Goal: Check status: Check status

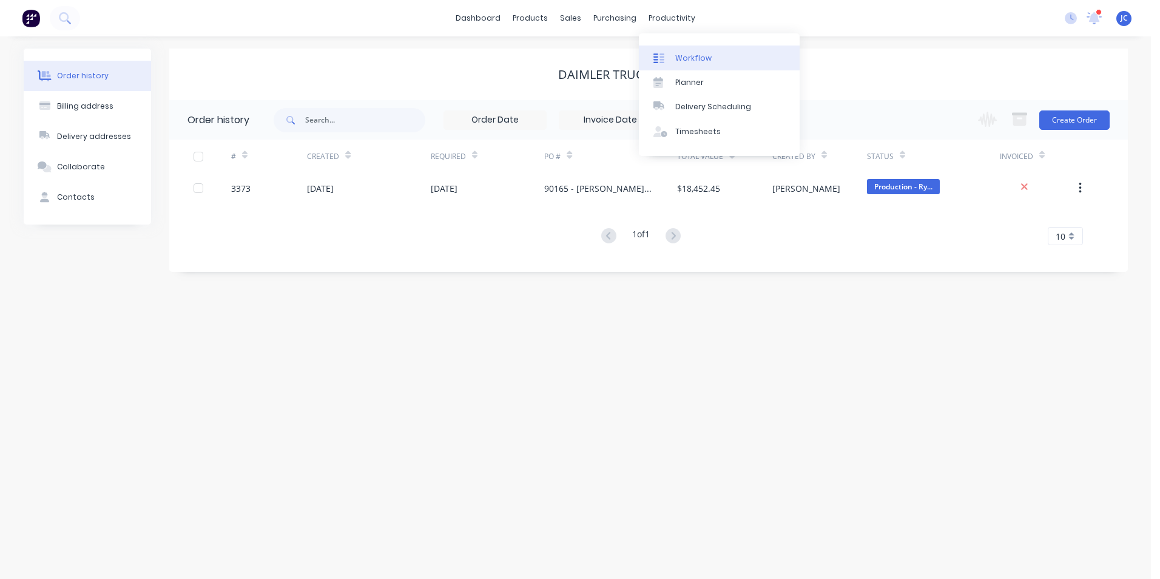
click at [697, 59] on div "Workflow" at bounding box center [693, 58] width 36 height 11
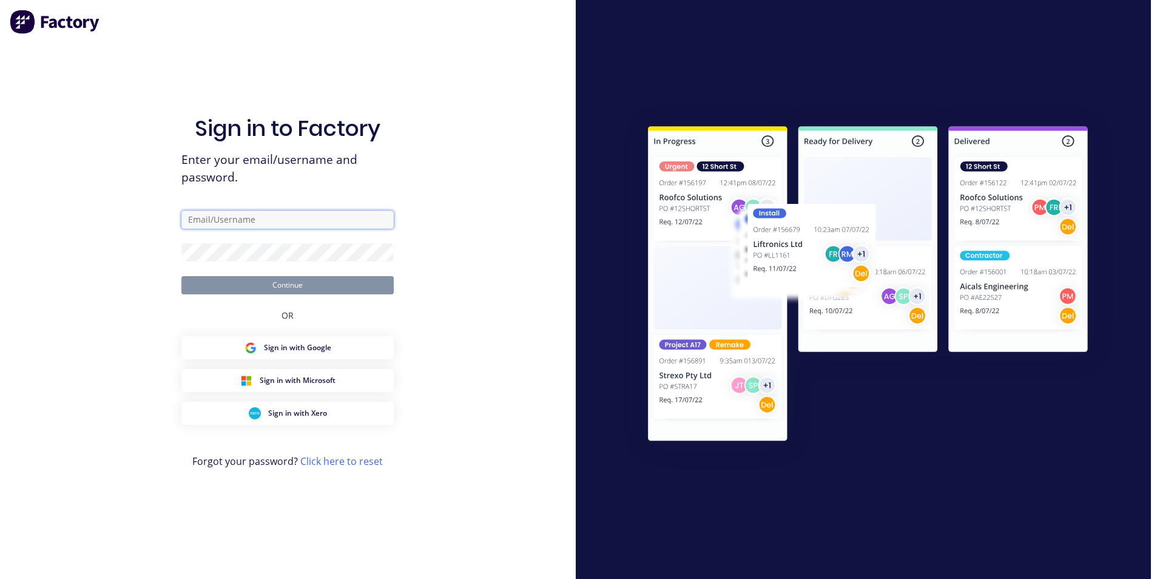
type input "[PERSON_NAME][EMAIL_ADDRESS][DOMAIN_NAME]"
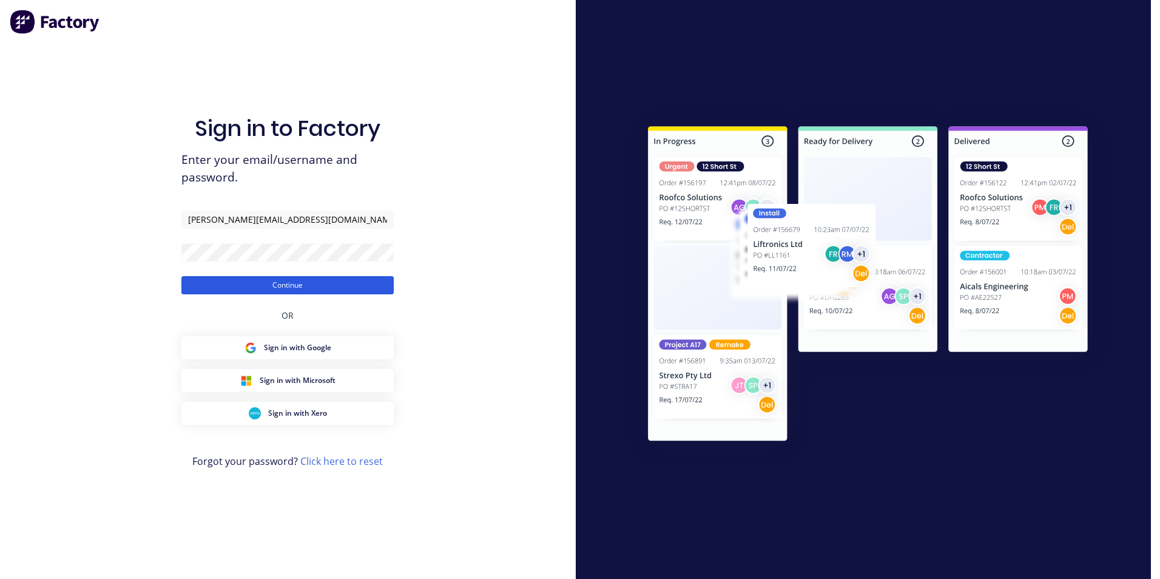
click at [334, 281] on button "Continue" at bounding box center [287, 285] width 212 height 18
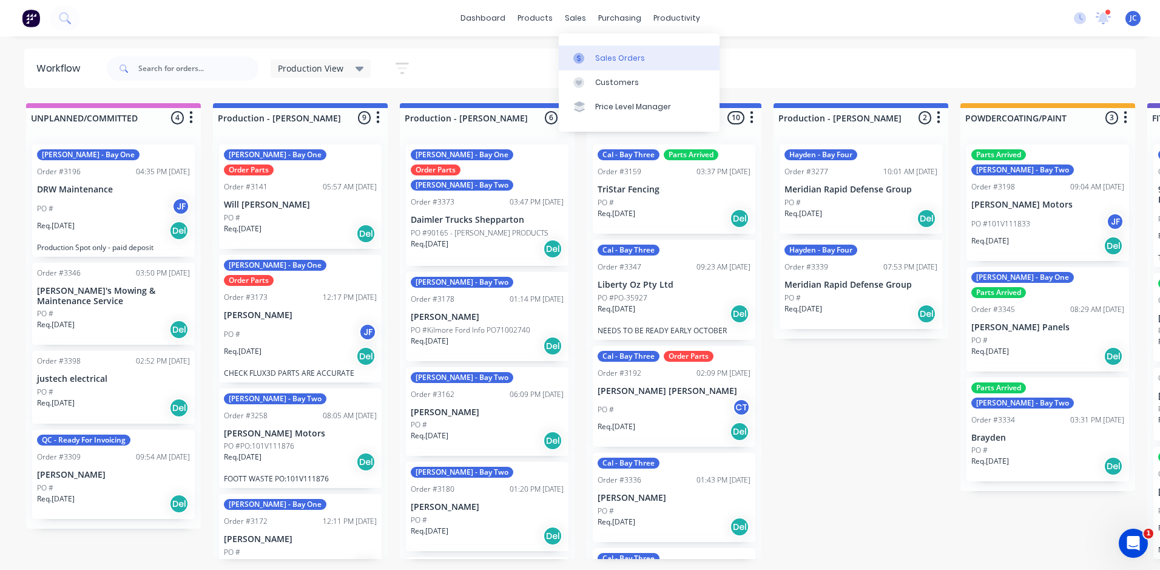
click at [622, 57] on div "Sales Orders" at bounding box center [620, 58] width 50 height 11
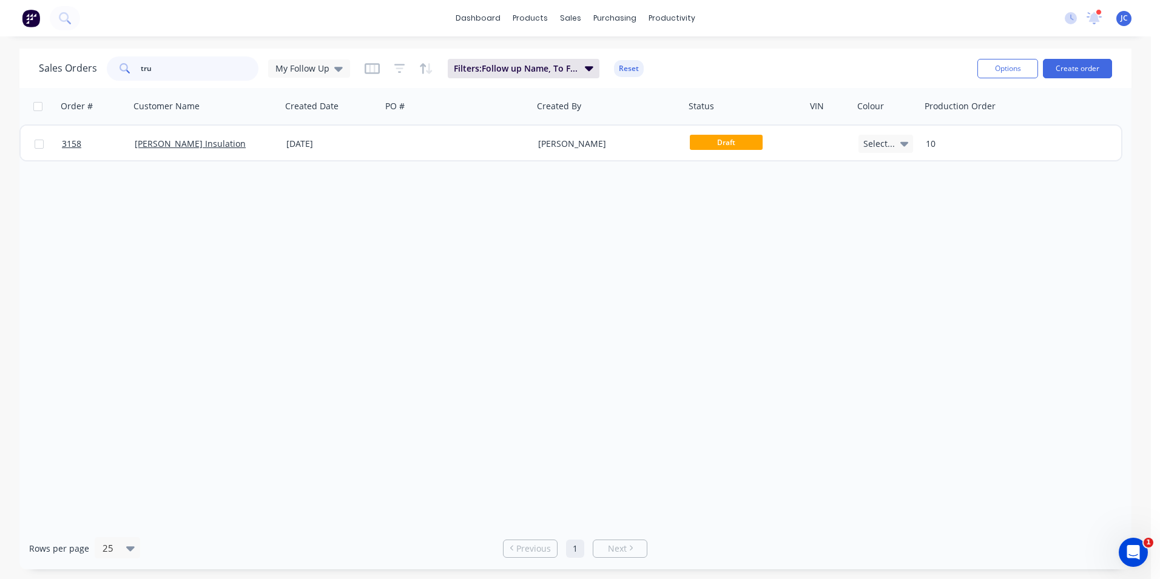
drag, startPoint x: 169, startPoint y: 64, endPoint x: 215, endPoint y: 144, distance: 93.2
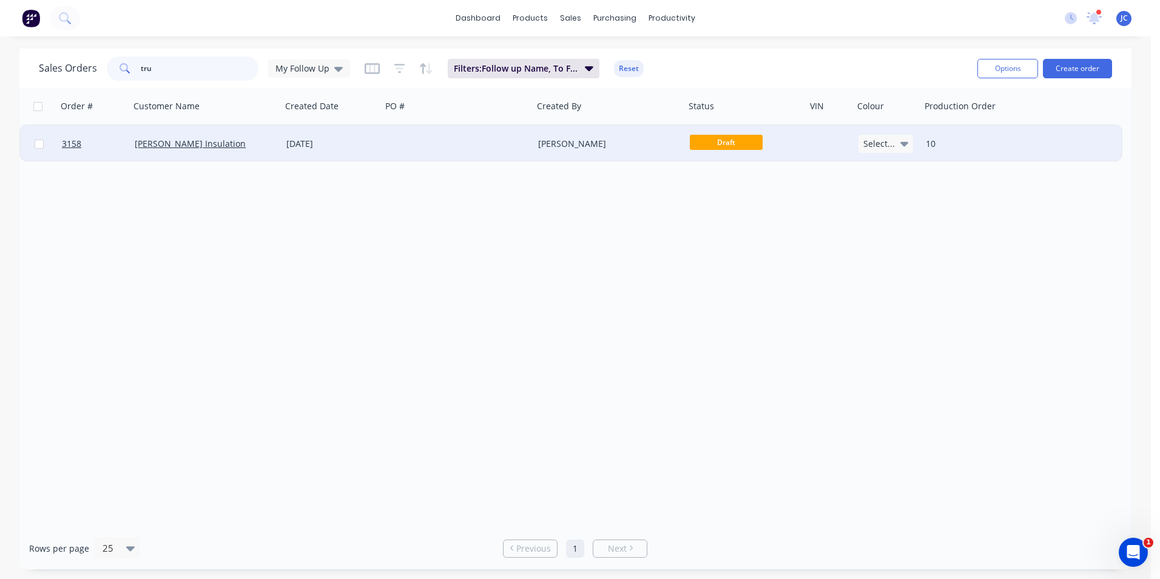
click at [0, 107] on html "dashboard products sales purchasing productivity dashboard products Product Cat…" at bounding box center [580, 289] width 1160 height 579
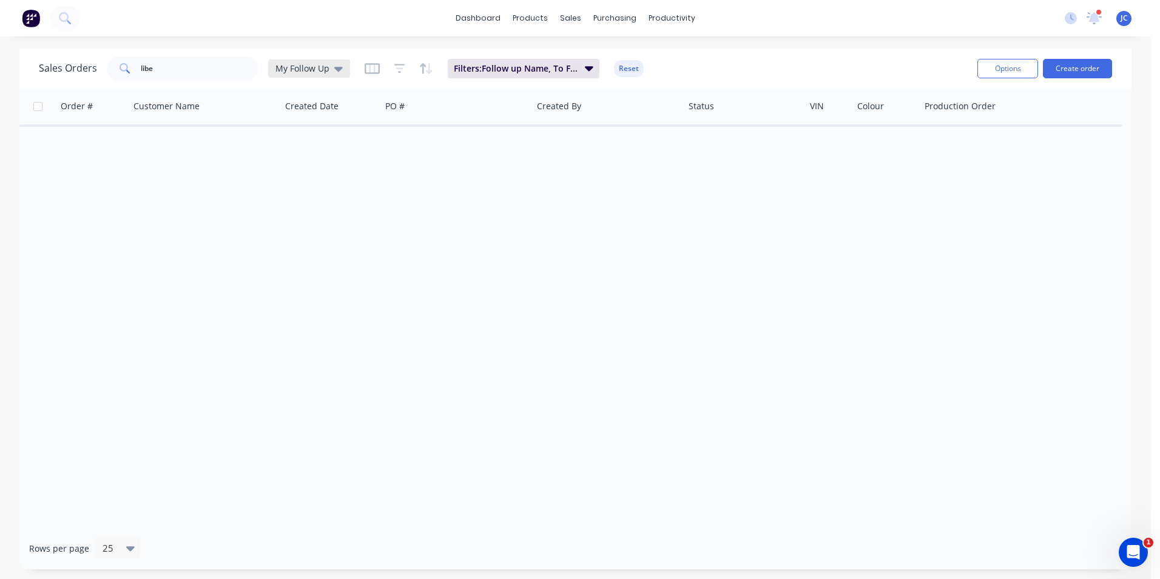
click at [318, 73] on span "My Follow Up" at bounding box center [302, 68] width 54 height 13
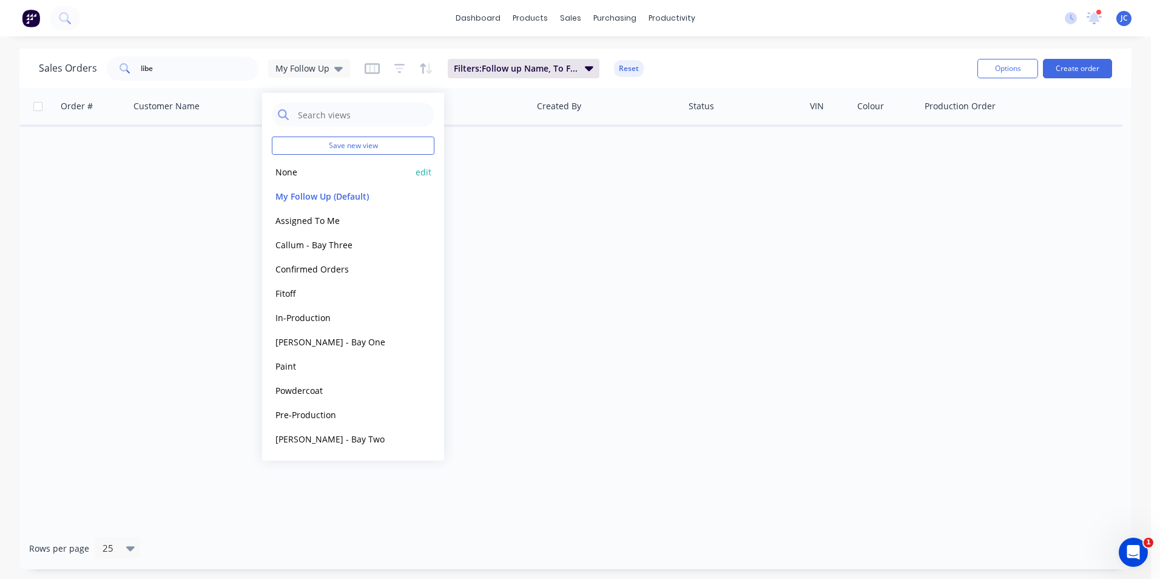
click at [329, 173] on button "None" at bounding box center [341, 172] width 138 height 14
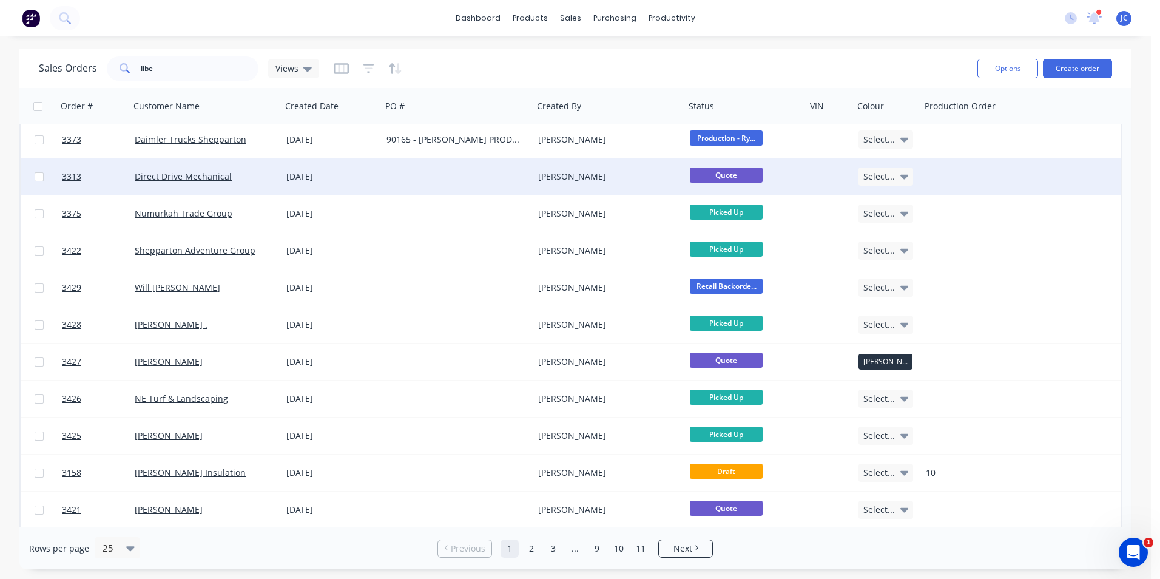
scroll to position [522, 0]
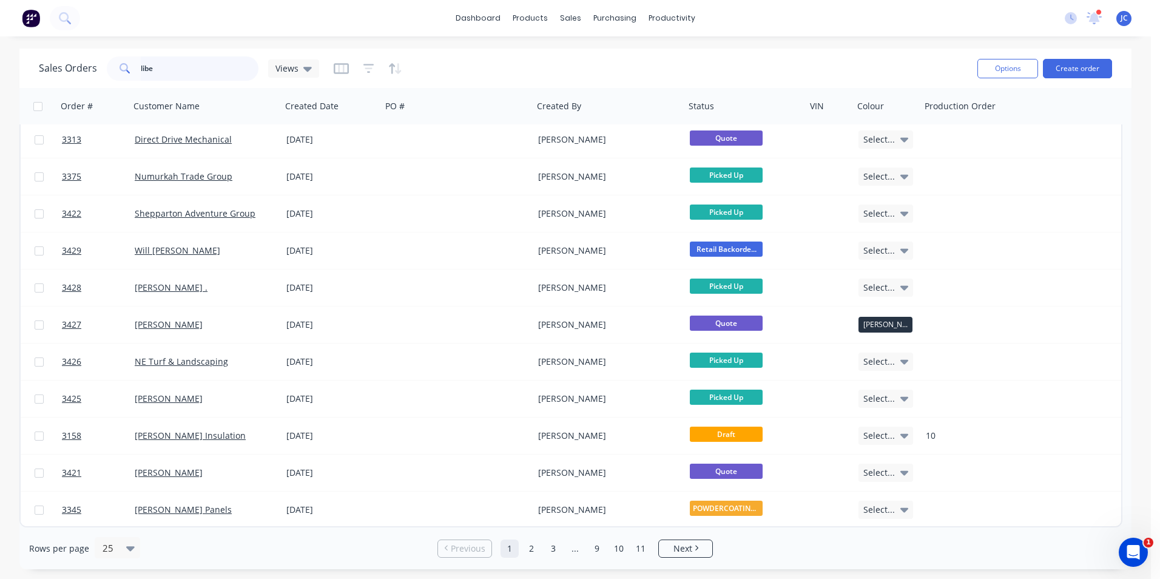
click at [170, 71] on input "libe" at bounding box center [200, 68] width 118 height 24
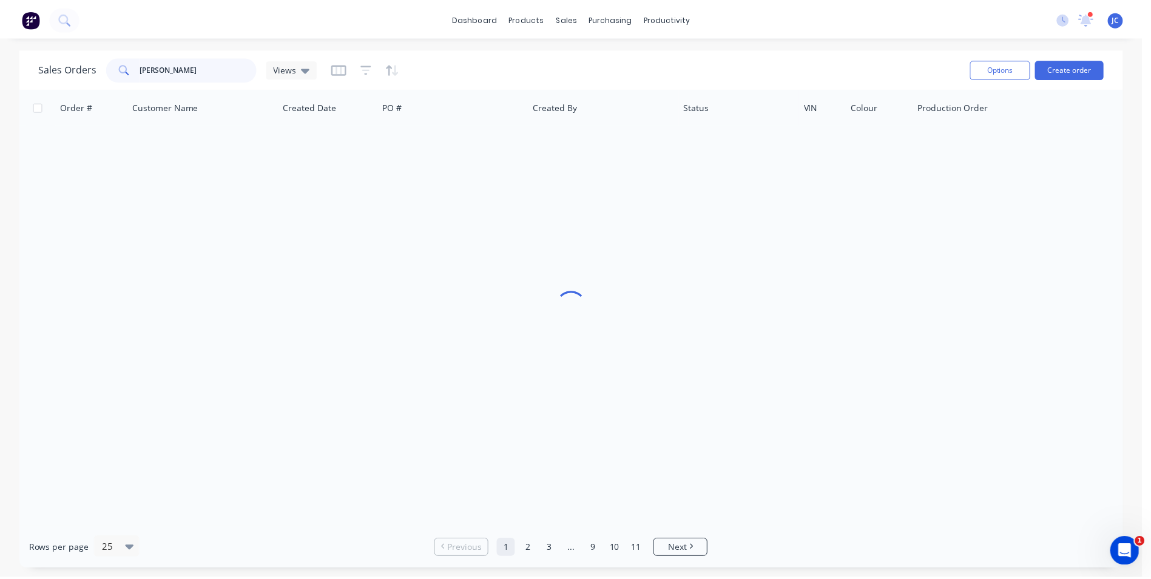
scroll to position [0, 0]
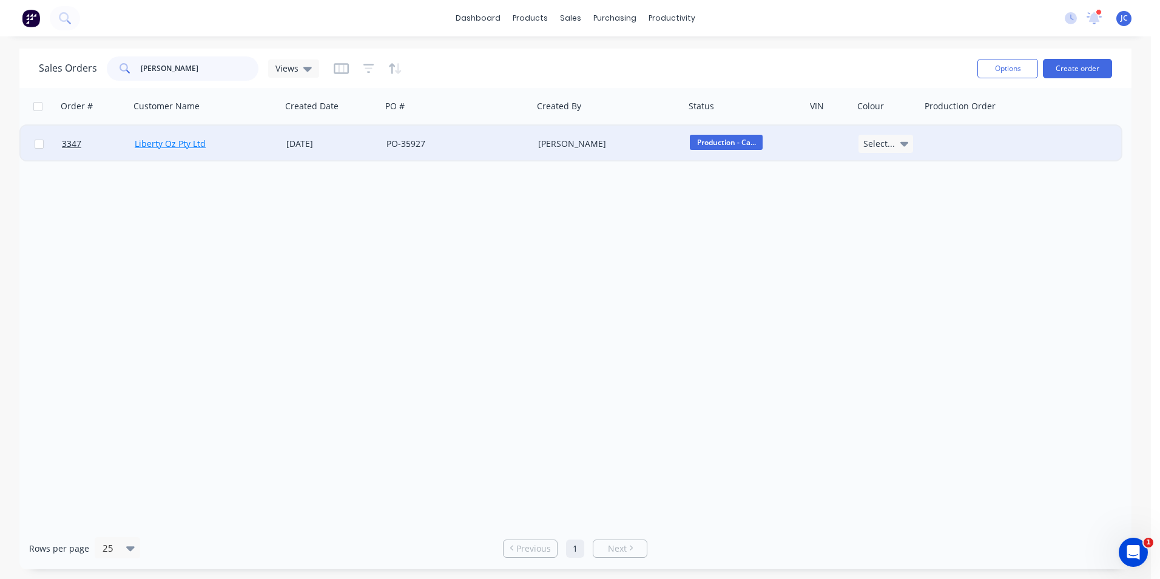
type input "[PERSON_NAME]"
click at [197, 140] on link "Liberty Oz Pty Ltd" at bounding box center [170, 144] width 71 height 12
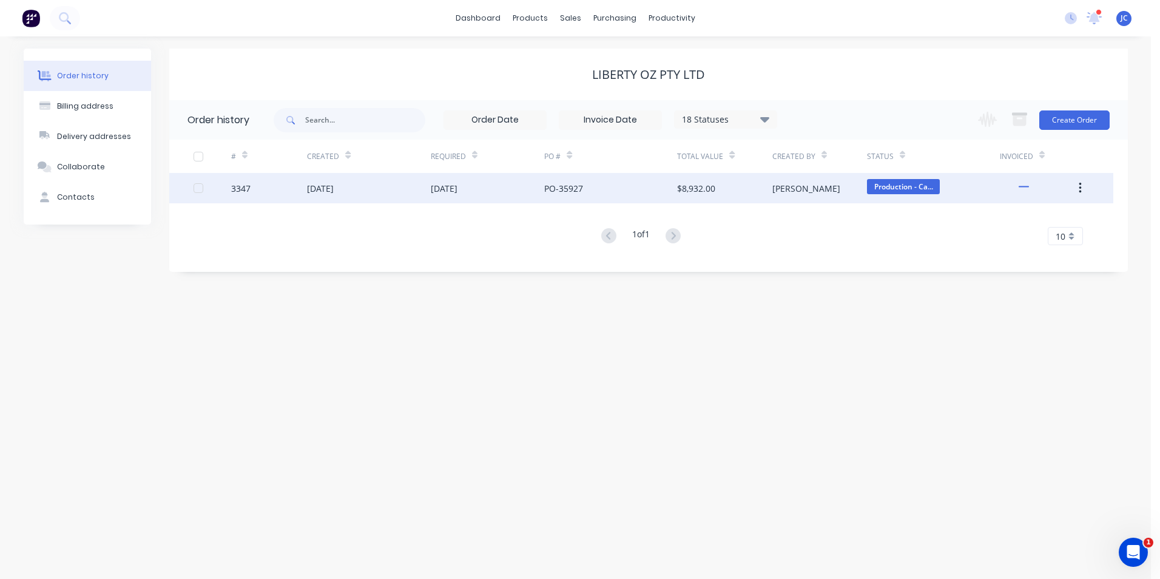
click at [418, 185] on div "[DATE]" at bounding box center [368, 188] width 123 height 30
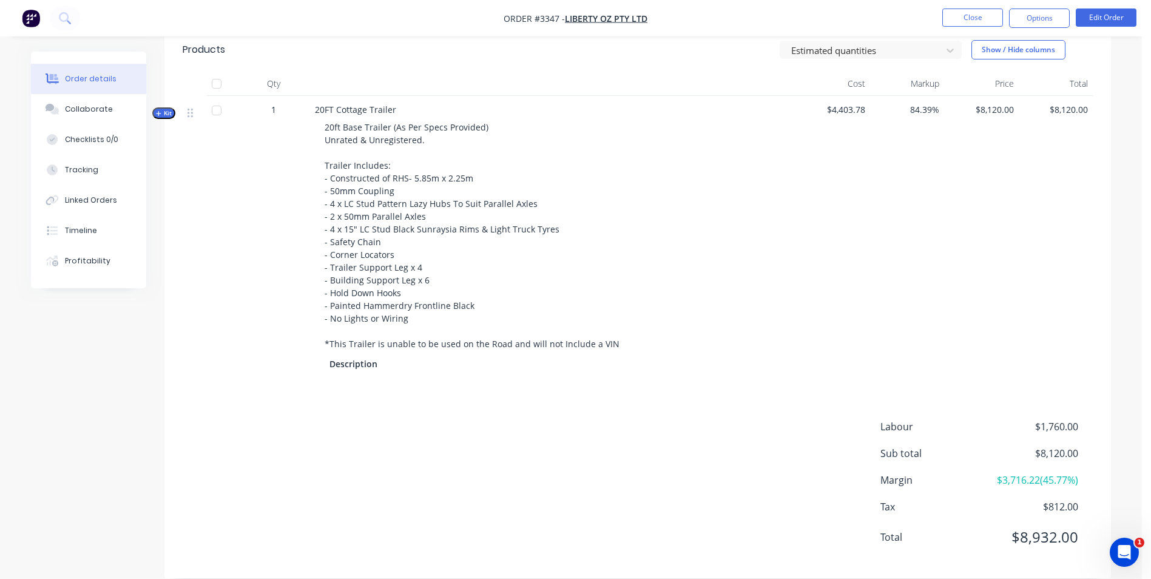
scroll to position [480, 0]
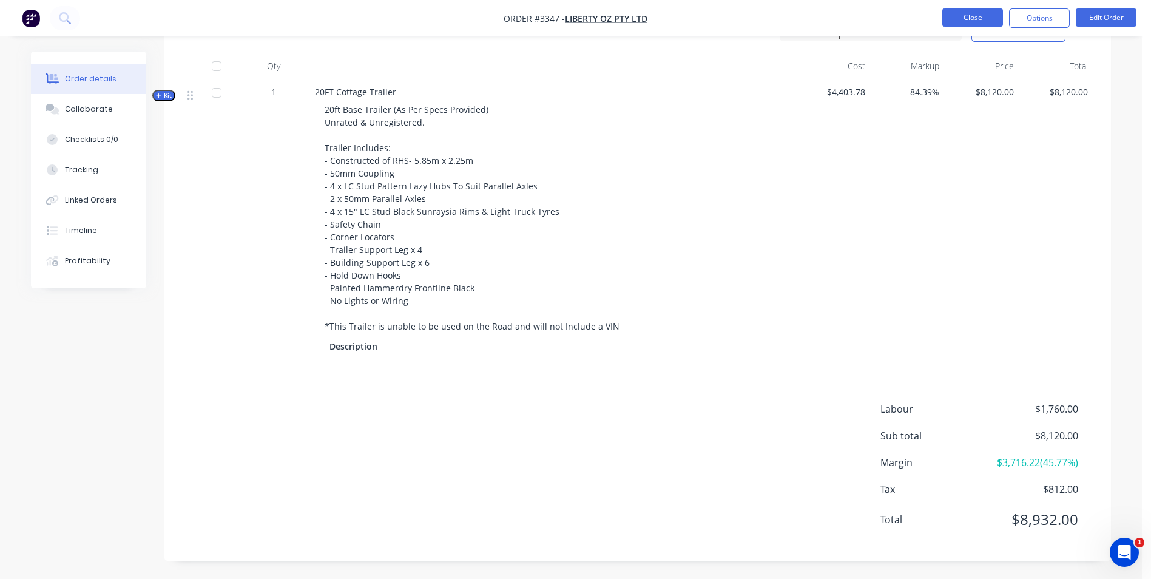
click at [969, 21] on button "Close" at bounding box center [972, 17] width 61 height 18
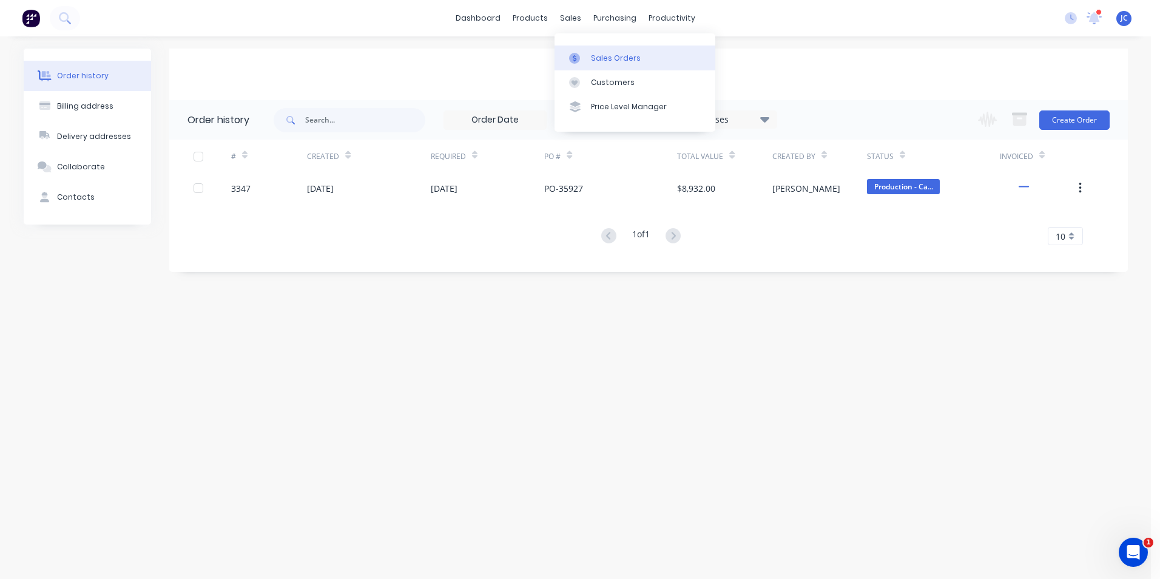
click at [586, 53] on div at bounding box center [578, 58] width 18 height 11
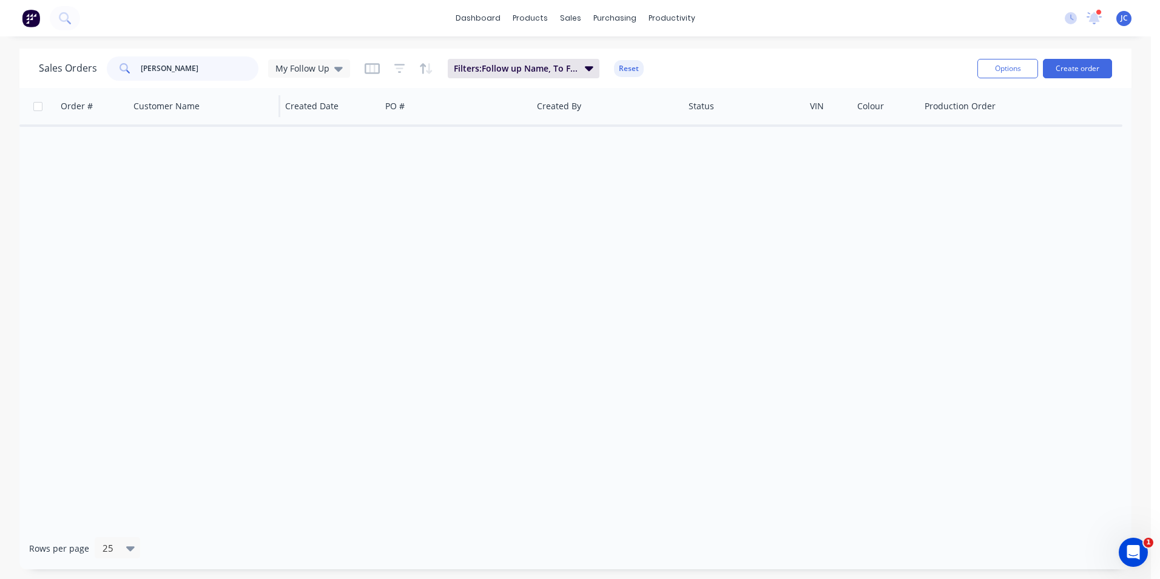
drag, startPoint x: 185, startPoint y: 73, endPoint x: 135, endPoint y: 89, distance: 52.4
click at [135, 89] on div "Sales Orders [PERSON_NAME] My Follow Up Filters: Follow up Name, To Follow Up R…" at bounding box center [575, 309] width 1112 height 520
drag, startPoint x: 331, startPoint y: 64, endPoint x: 332, endPoint y: 92, distance: 28.0
click at [332, 67] on div "My Follow Up" at bounding box center [308, 68] width 67 height 11
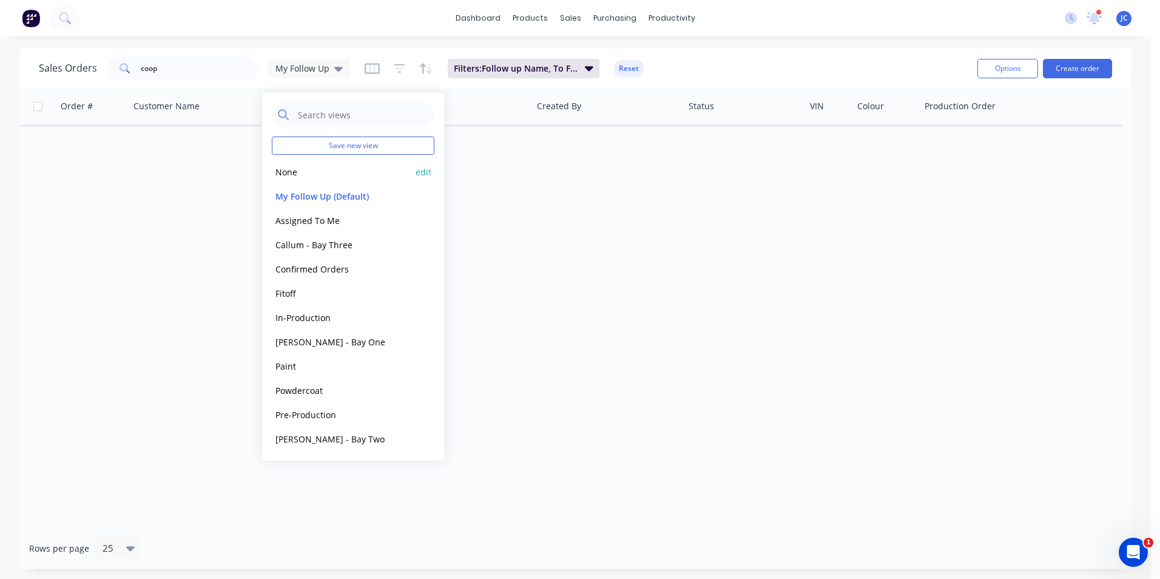
click at [319, 174] on button "None" at bounding box center [341, 172] width 138 height 14
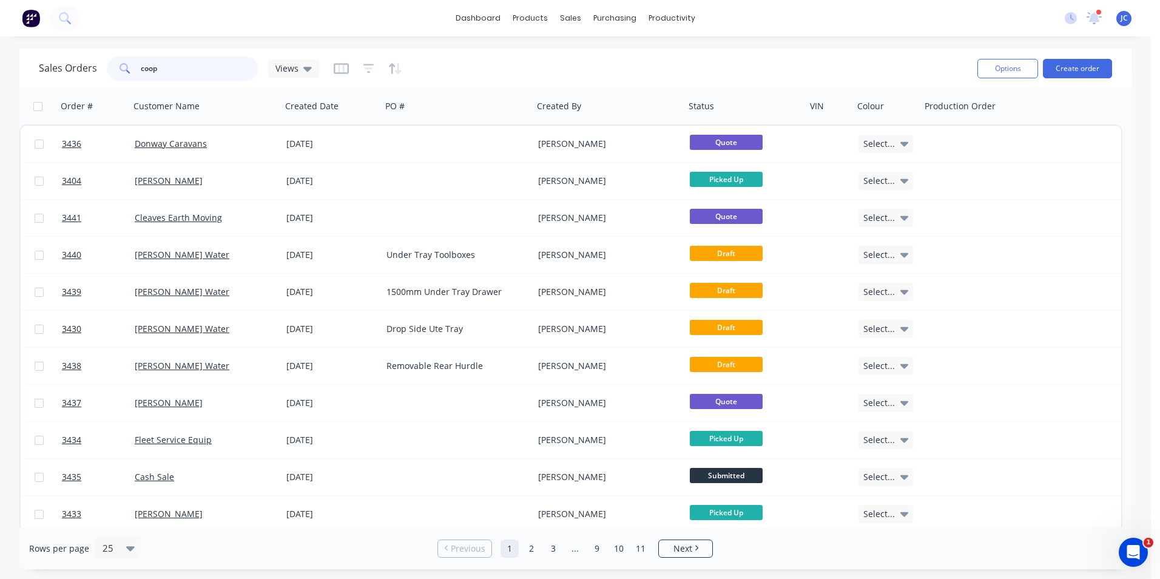
click at [218, 74] on input "coop" at bounding box center [200, 68] width 118 height 24
type input "coop"
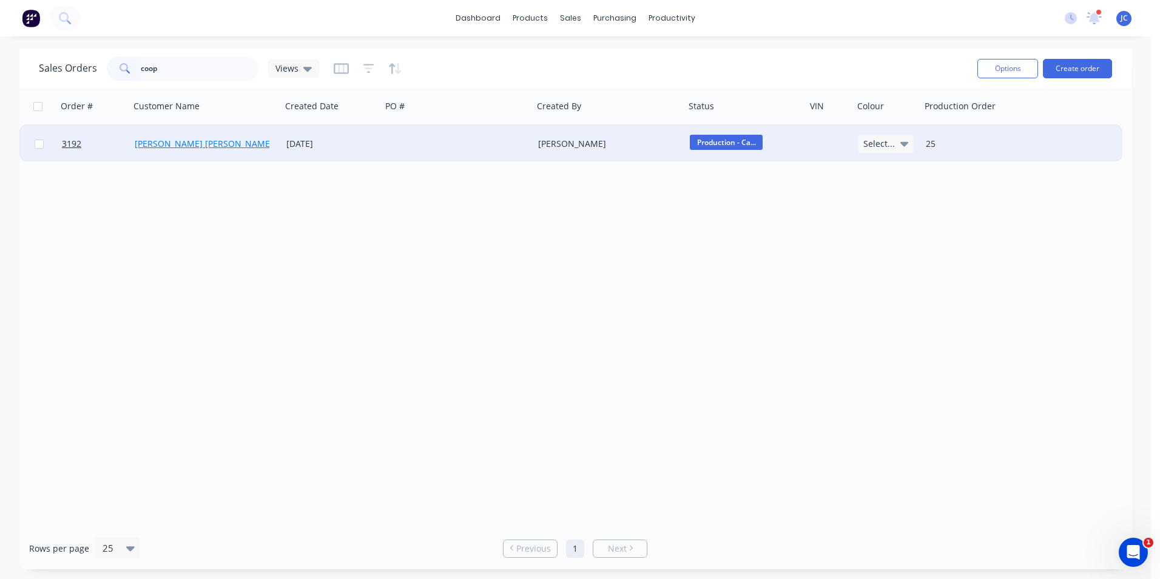
click at [159, 142] on link "[PERSON_NAME] [PERSON_NAME]" at bounding box center [204, 144] width 138 height 12
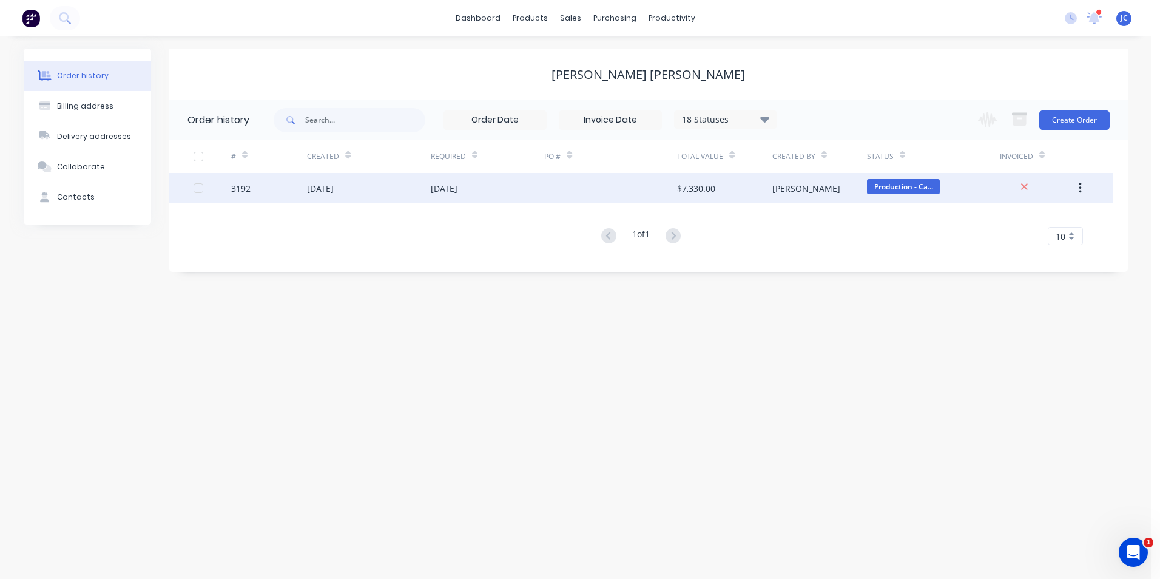
click at [263, 189] on div "3192" at bounding box center [269, 188] width 76 height 30
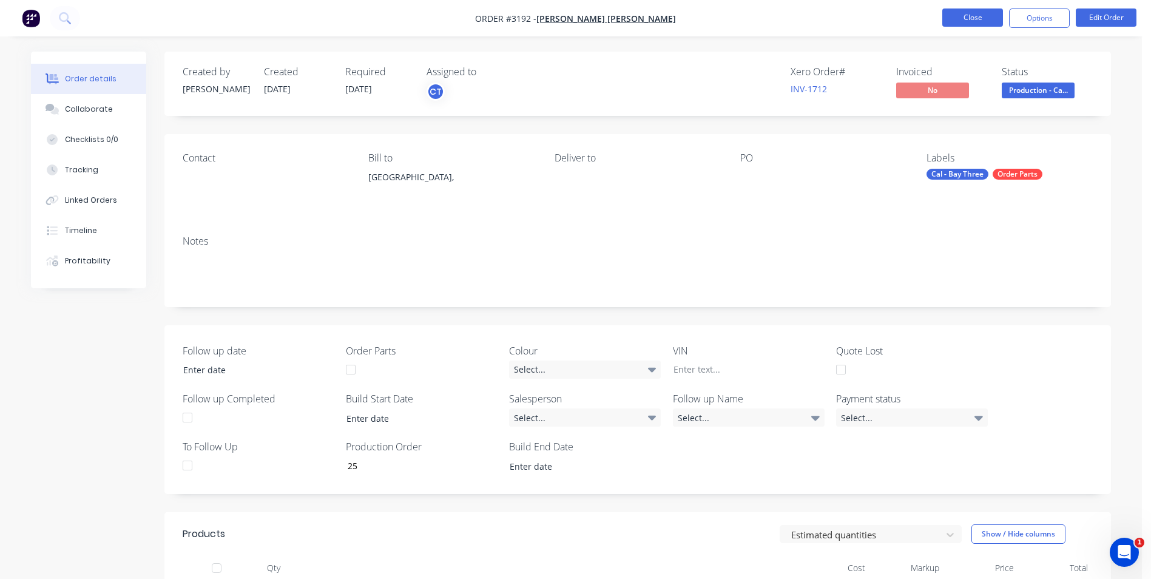
click at [962, 16] on button "Close" at bounding box center [972, 17] width 61 height 18
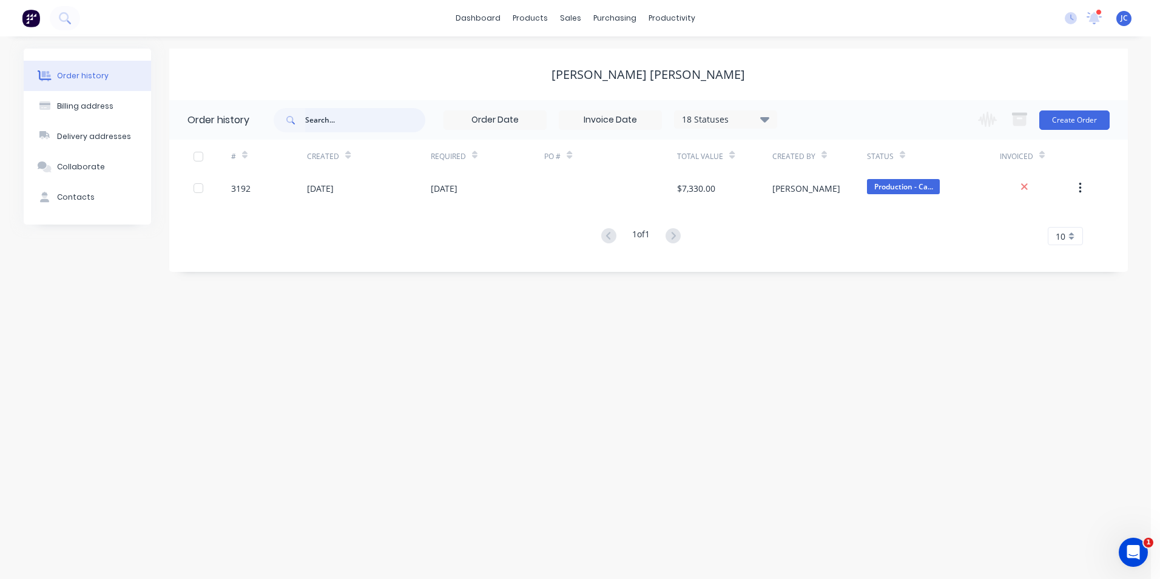
click at [336, 129] on input "text" at bounding box center [365, 120] width 120 height 24
click at [603, 54] on div "Sales Orders" at bounding box center [616, 58] width 50 height 11
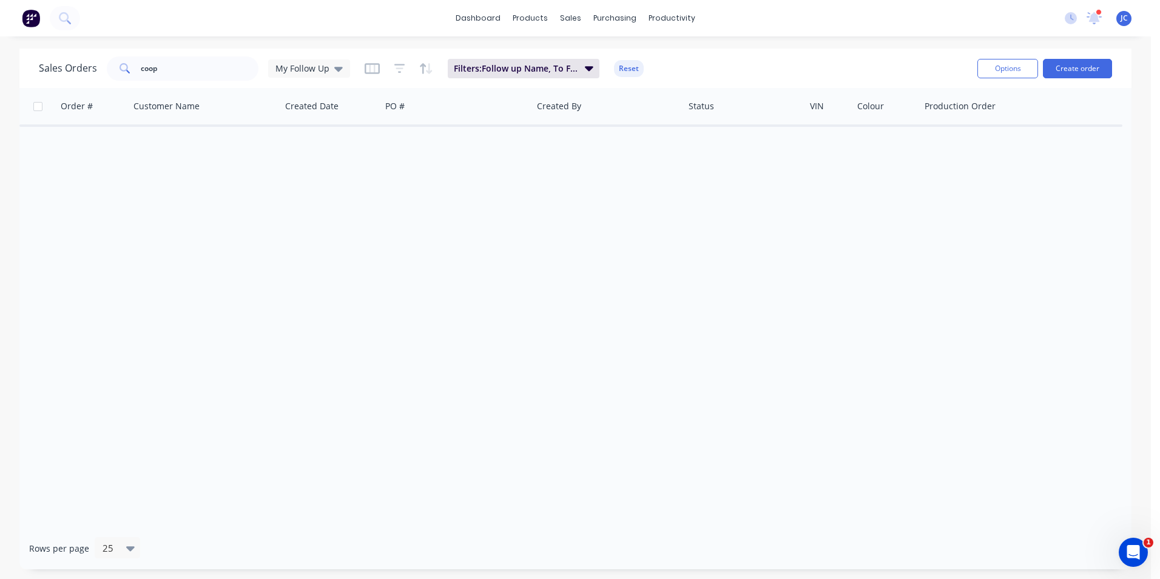
drag, startPoint x: 329, startPoint y: 68, endPoint x: 337, endPoint y: 87, distance: 20.7
click at [329, 70] on div "My Follow Up" at bounding box center [308, 68] width 67 height 11
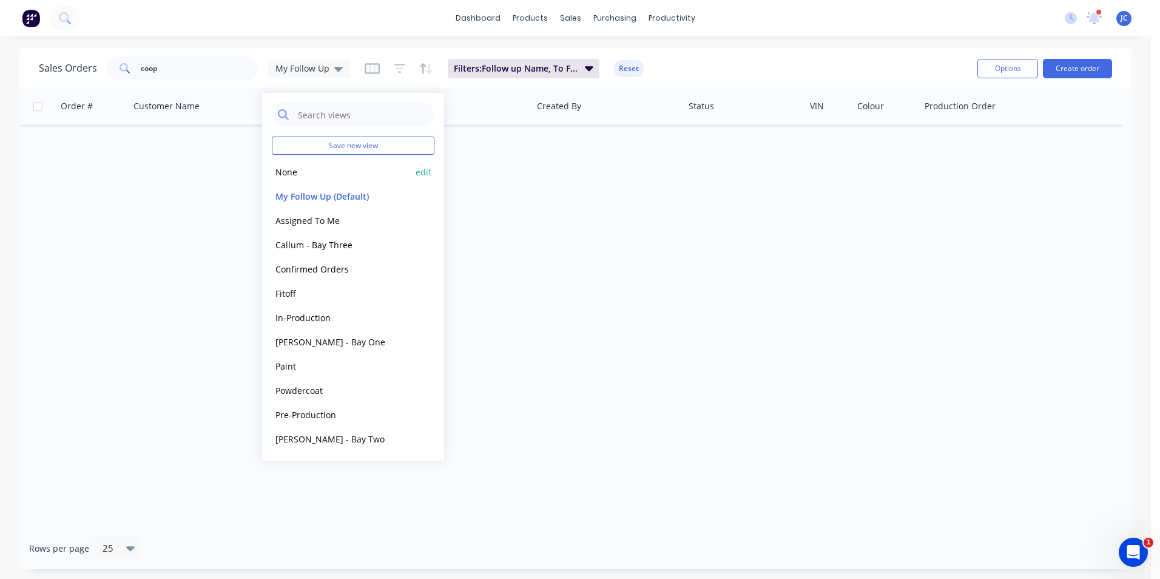
click at [311, 168] on button "None" at bounding box center [341, 172] width 138 height 14
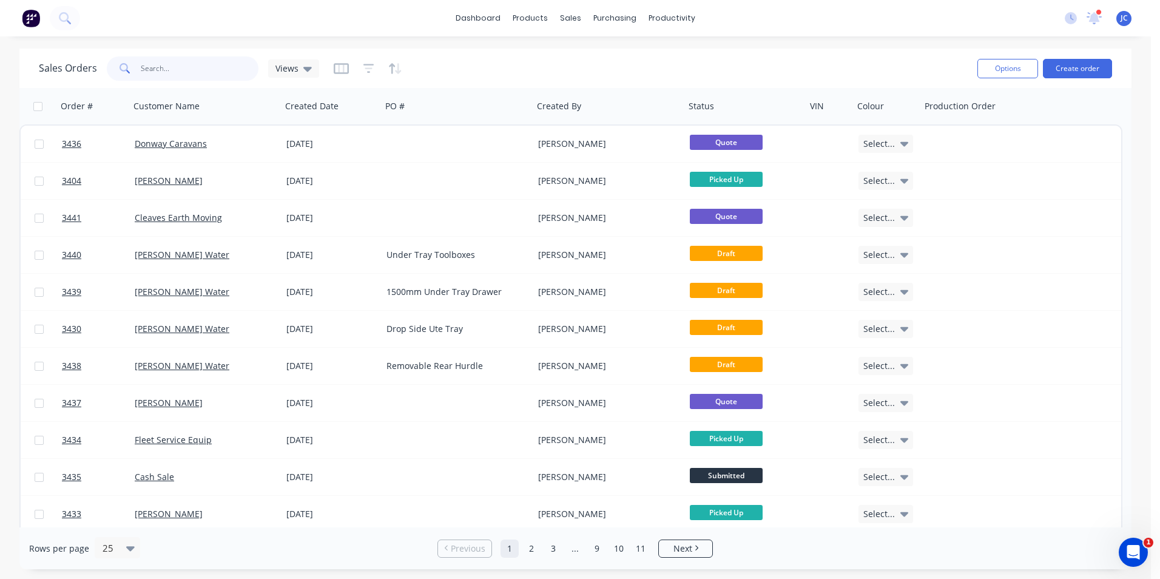
drag, startPoint x: 155, startPoint y: 69, endPoint x: 7, endPoint y: 52, distance: 149.0
click at [0, 55] on html "dashboard products sales purchasing productivity dashboard products Product Cat…" at bounding box center [580, 289] width 1160 height 579
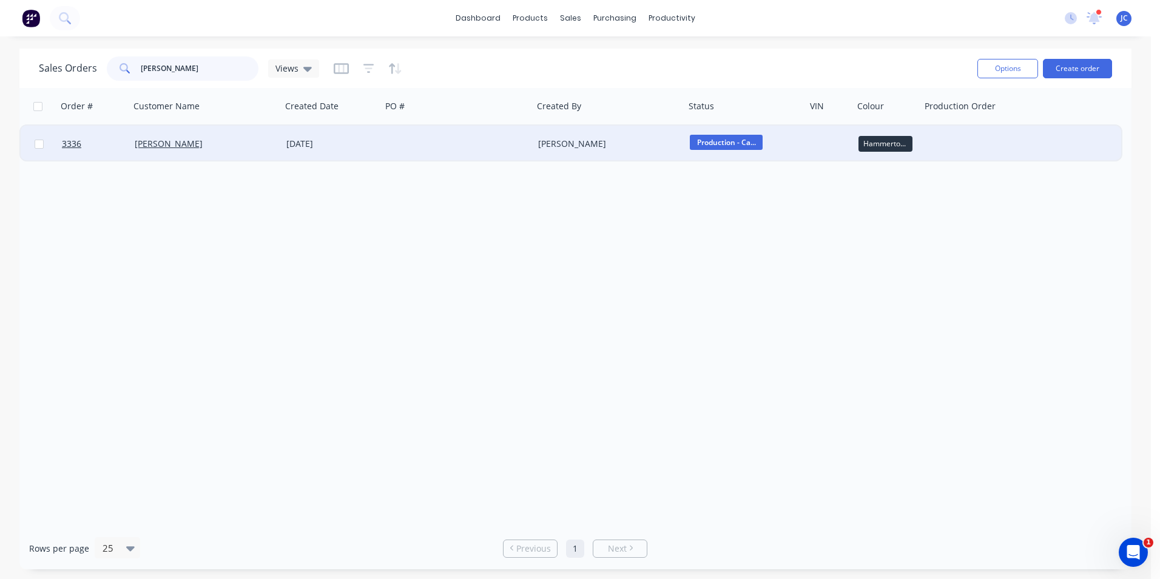
type input "[PERSON_NAME]"
click at [187, 149] on div "[PERSON_NAME]" at bounding box center [202, 144] width 135 height 12
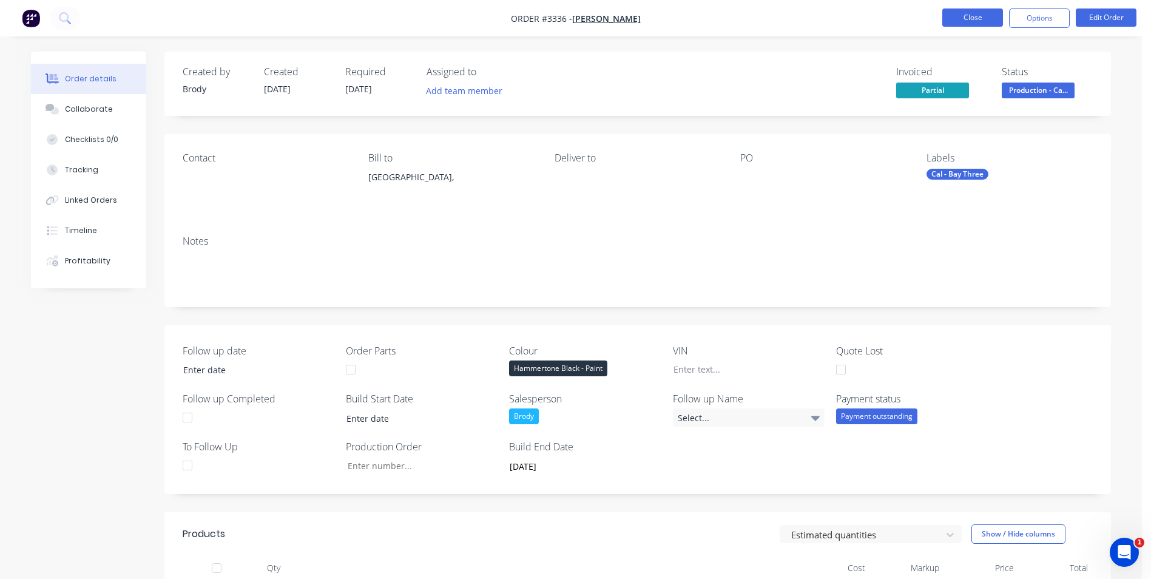
click at [974, 13] on button "Close" at bounding box center [972, 17] width 61 height 18
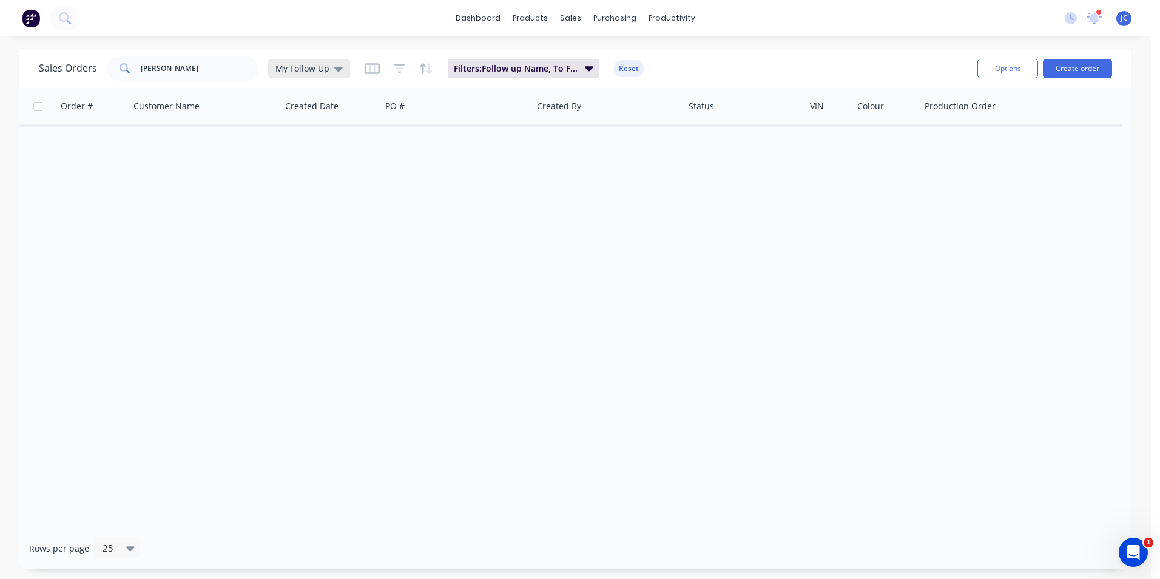
click at [306, 66] on span "My Follow Up" at bounding box center [302, 68] width 54 height 13
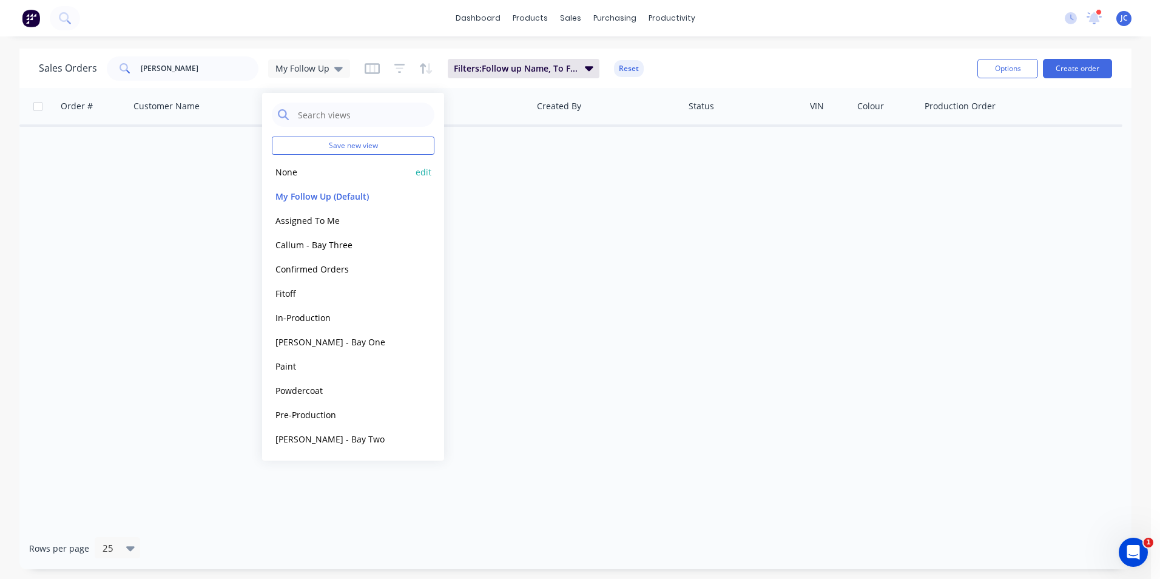
click at [328, 178] on button "None" at bounding box center [341, 172] width 138 height 14
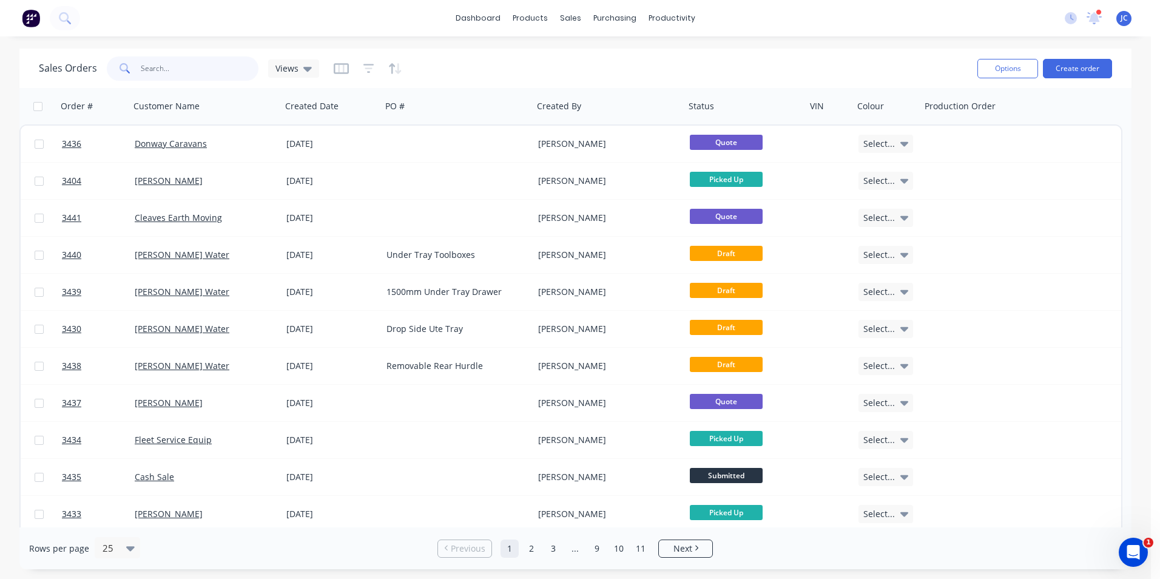
drag, startPoint x: 187, startPoint y: 71, endPoint x: 13, endPoint y: 93, distance: 175.5
click at [8, 93] on div "Sales Orders [PERSON_NAME] Views Options Create order Order # Customer Name Cre…" at bounding box center [575, 309] width 1151 height 520
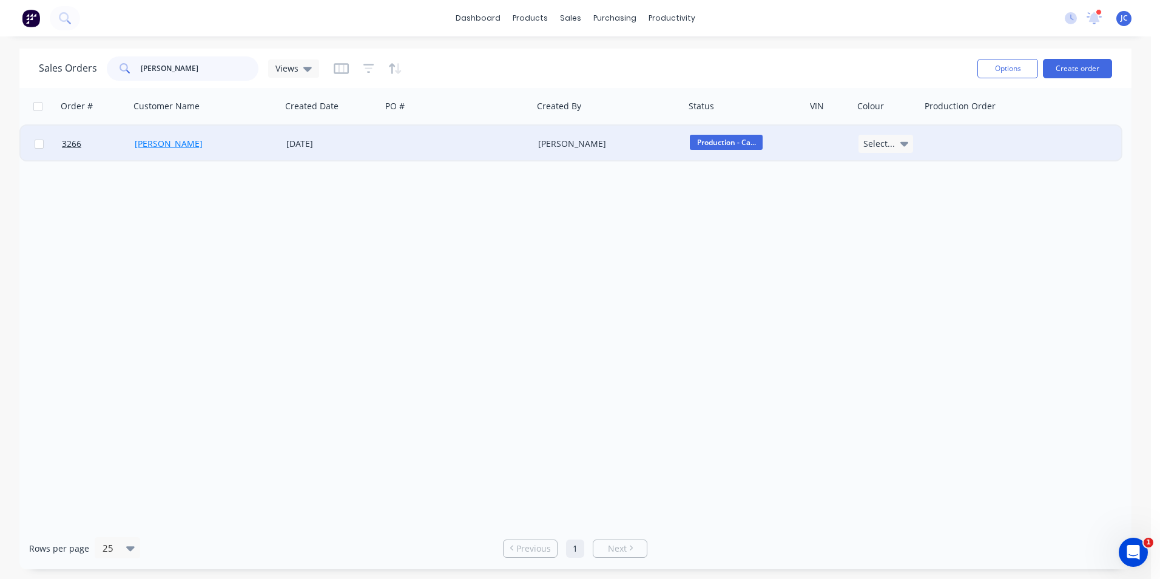
type input "[PERSON_NAME]"
click at [155, 143] on link "[PERSON_NAME]" at bounding box center [169, 144] width 68 height 12
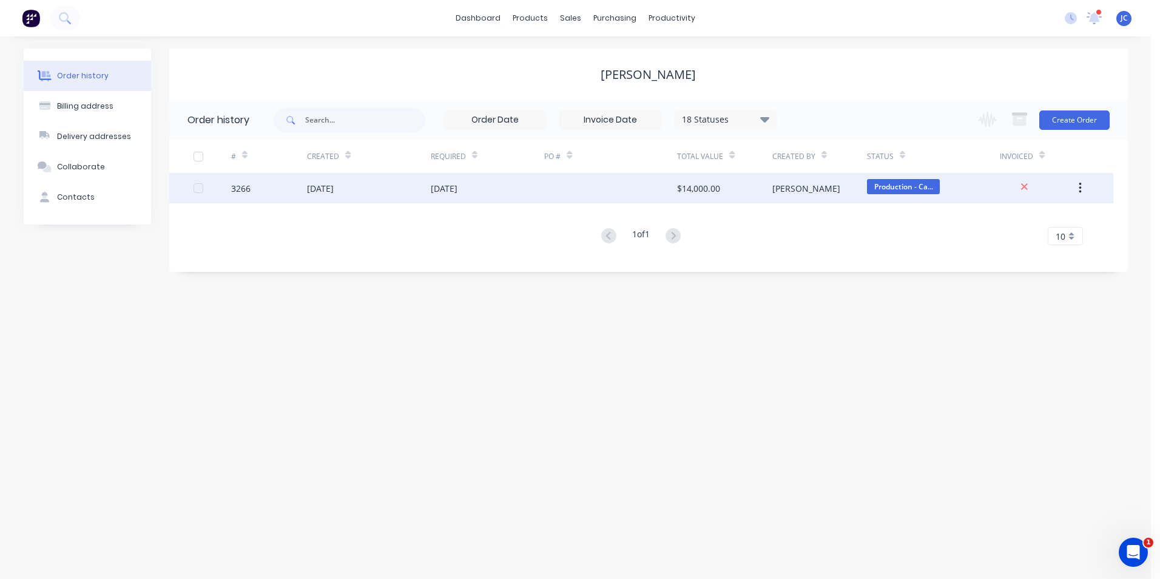
click at [377, 194] on div "[DATE]" at bounding box center [368, 188] width 123 height 30
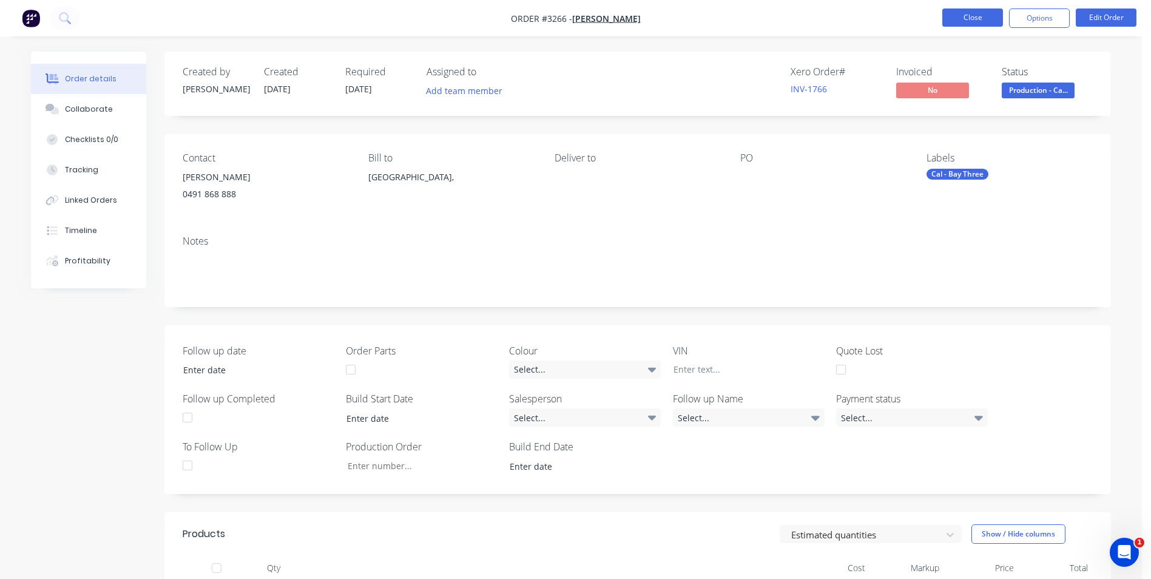
click at [974, 25] on button "Close" at bounding box center [972, 17] width 61 height 18
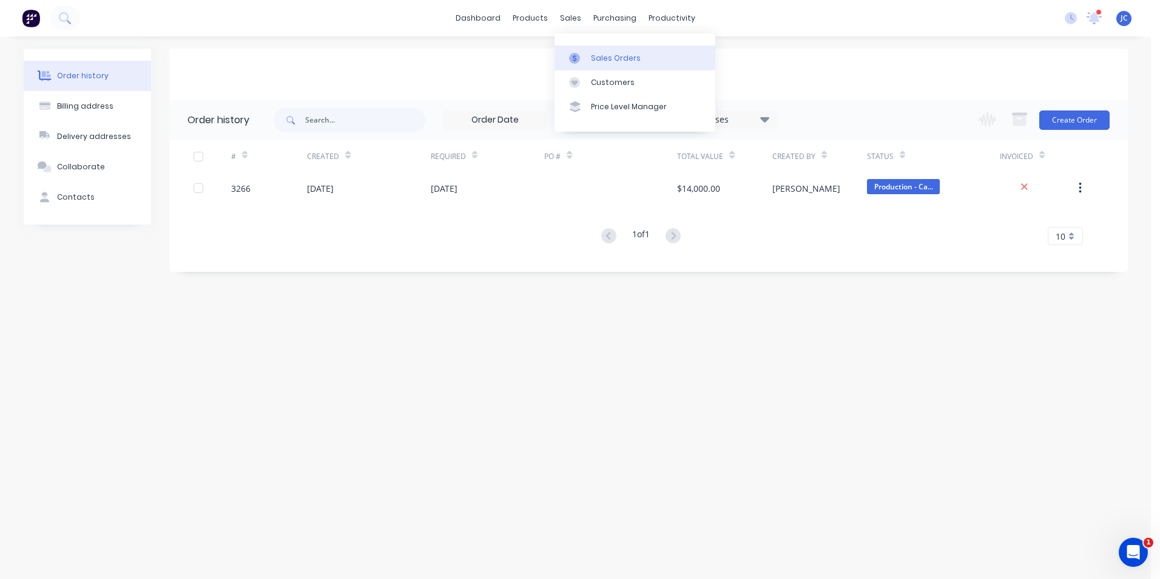
click at [593, 58] on div "Sales Orders" at bounding box center [616, 58] width 50 height 11
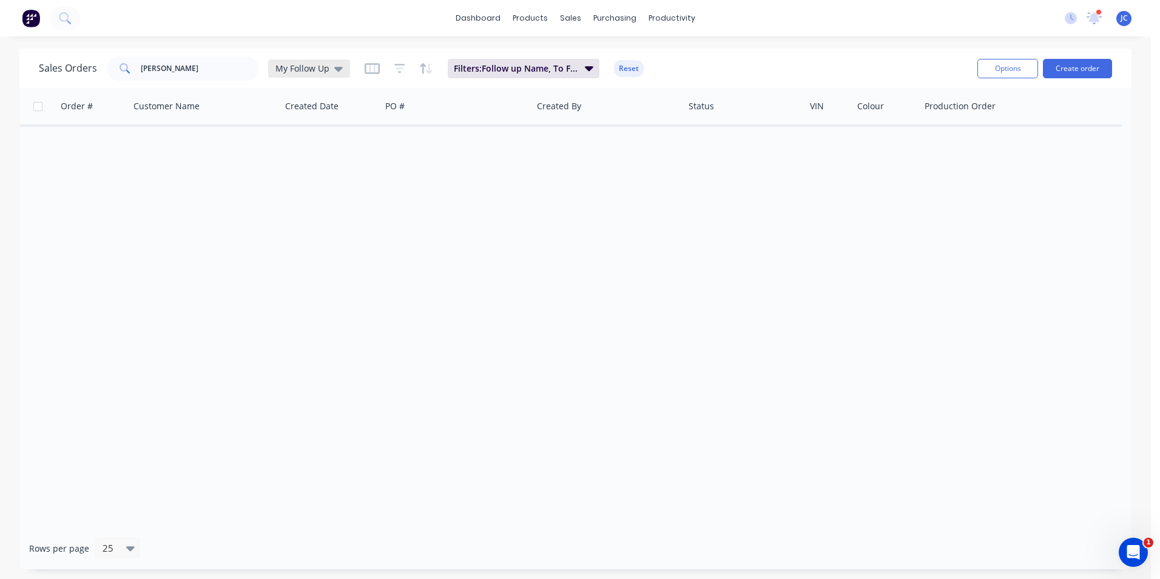
click at [315, 64] on span "My Follow Up" at bounding box center [302, 68] width 54 height 13
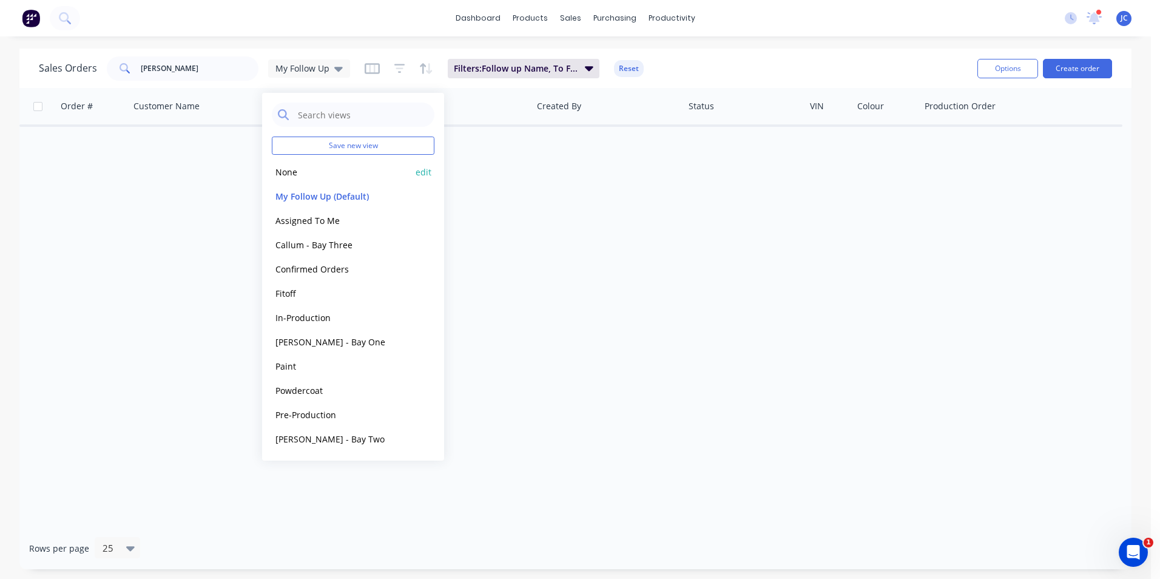
click at [332, 173] on button "None" at bounding box center [341, 172] width 138 height 14
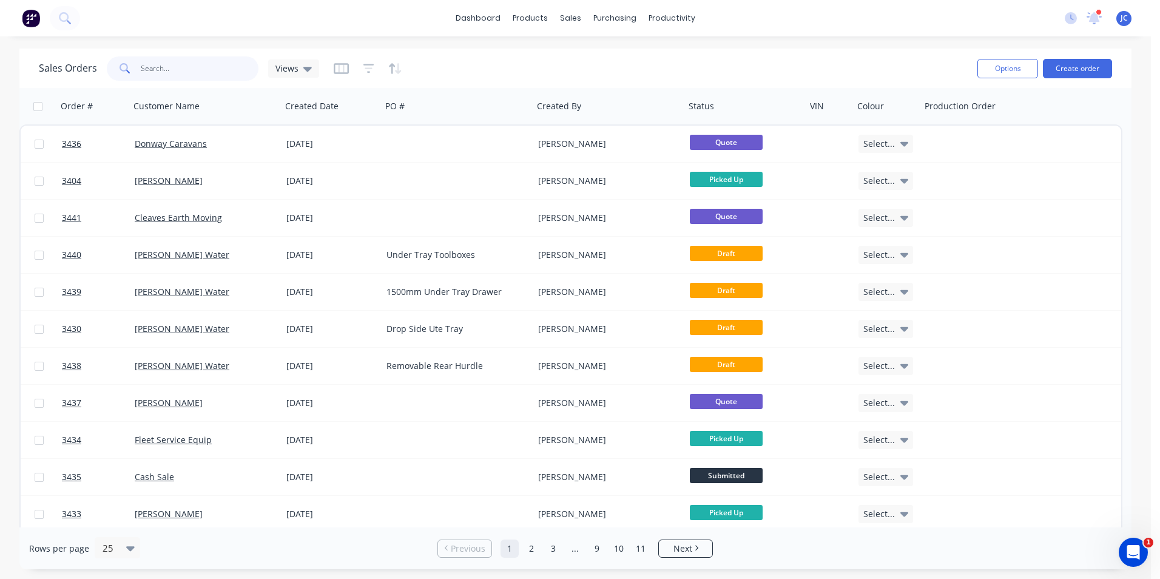
click at [0, 82] on html "dashboard products sales purchasing productivity dashboard products Product Cat…" at bounding box center [580, 289] width 1160 height 579
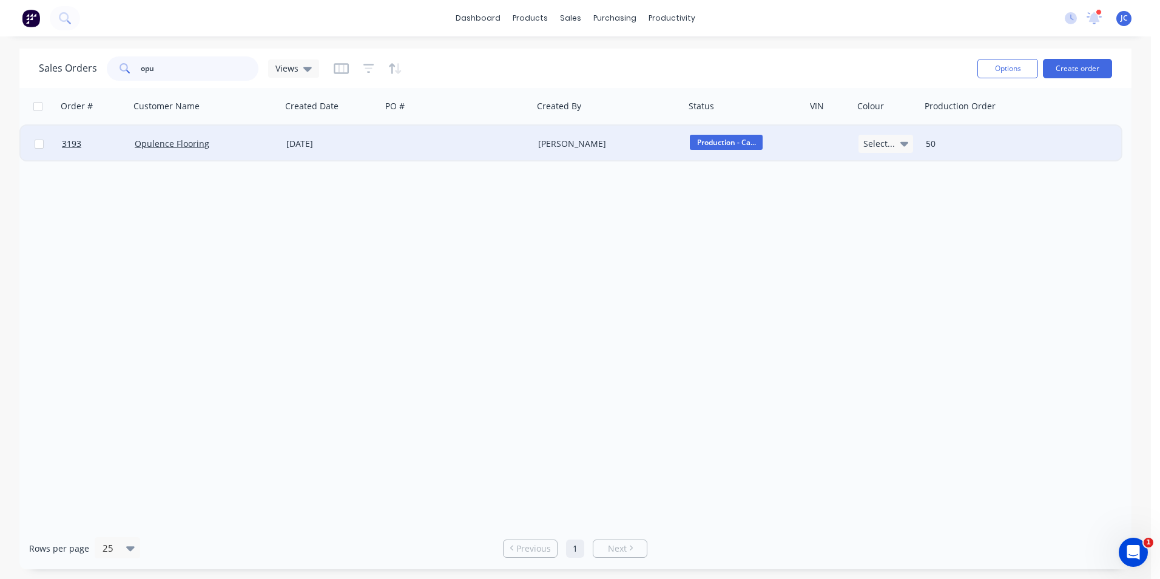
type input "opu"
click at [249, 150] on div "Opulence Flooring" at bounding box center [206, 144] width 152 height 36
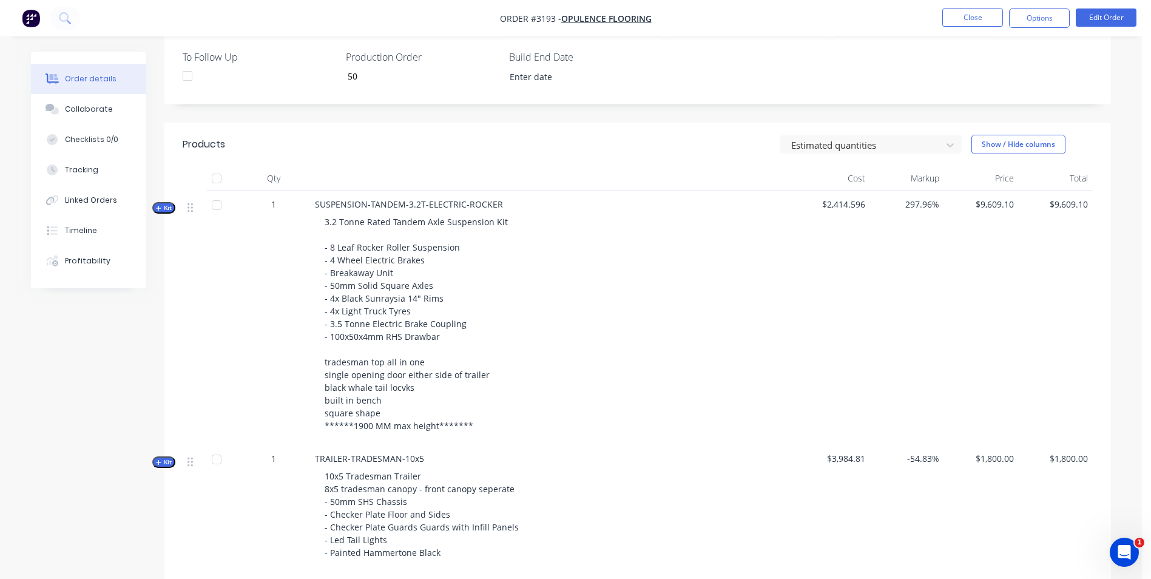
scroll to position [460, 0]
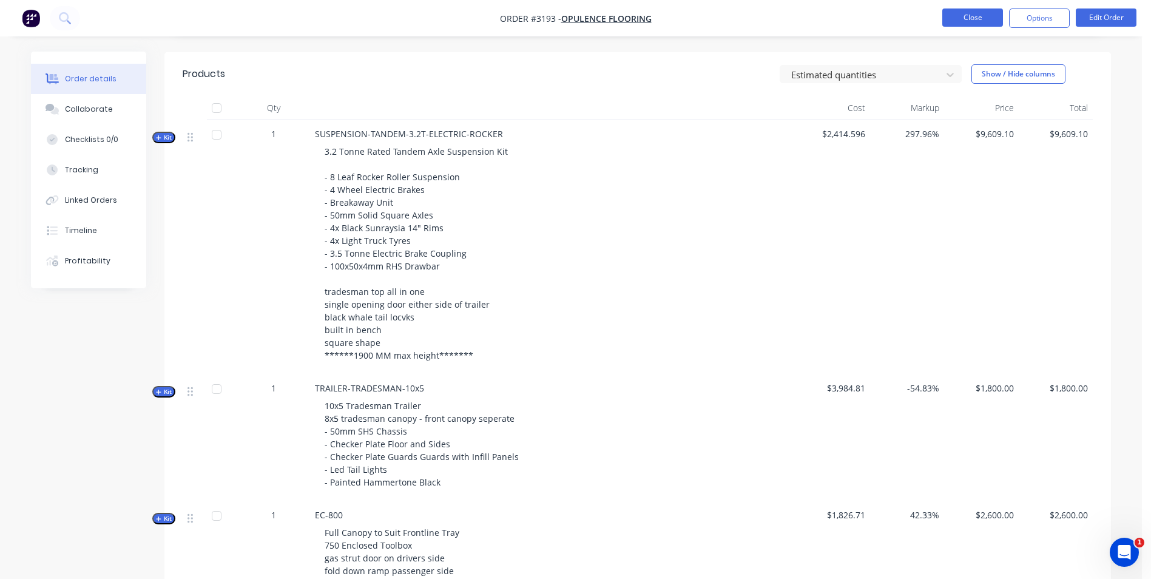
click at [963, 21] on button "Close" at bounding box center [972, 17] width 61 height 18
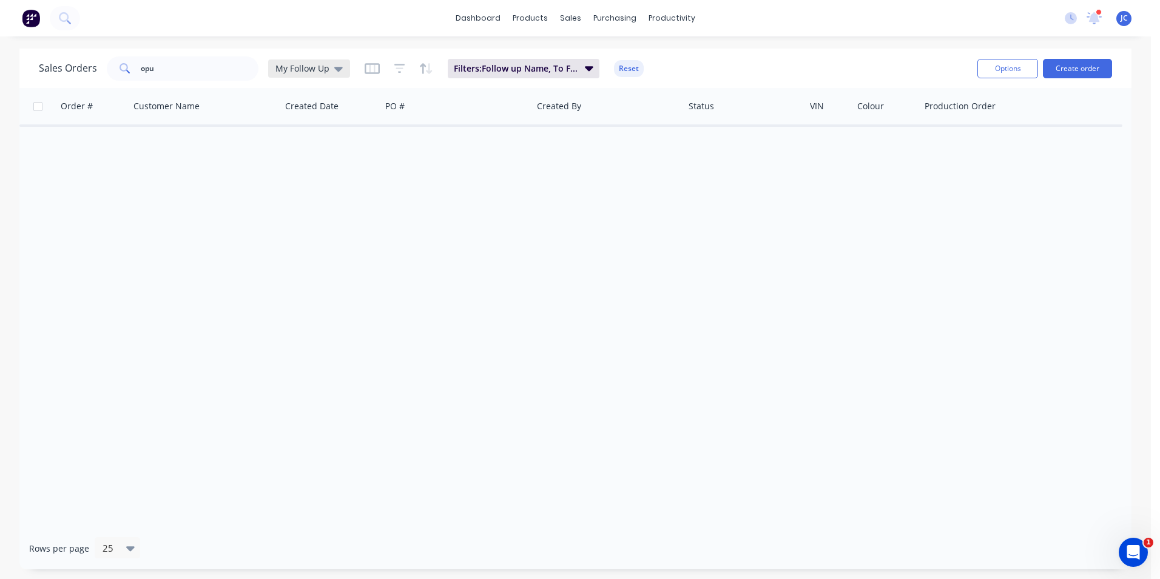
click at [286, 61] on div "My Follow Up" at bounding box center [309, 68] width 82 height 18
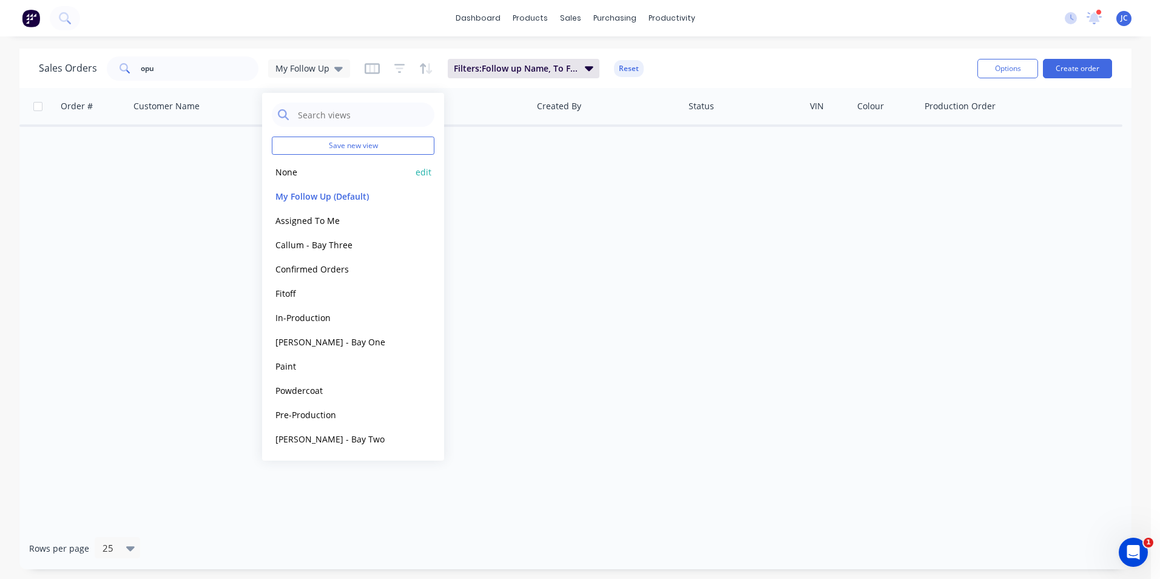
click at [292, 171] on button "None" at bounding box center [341, 172] width 138 height 14
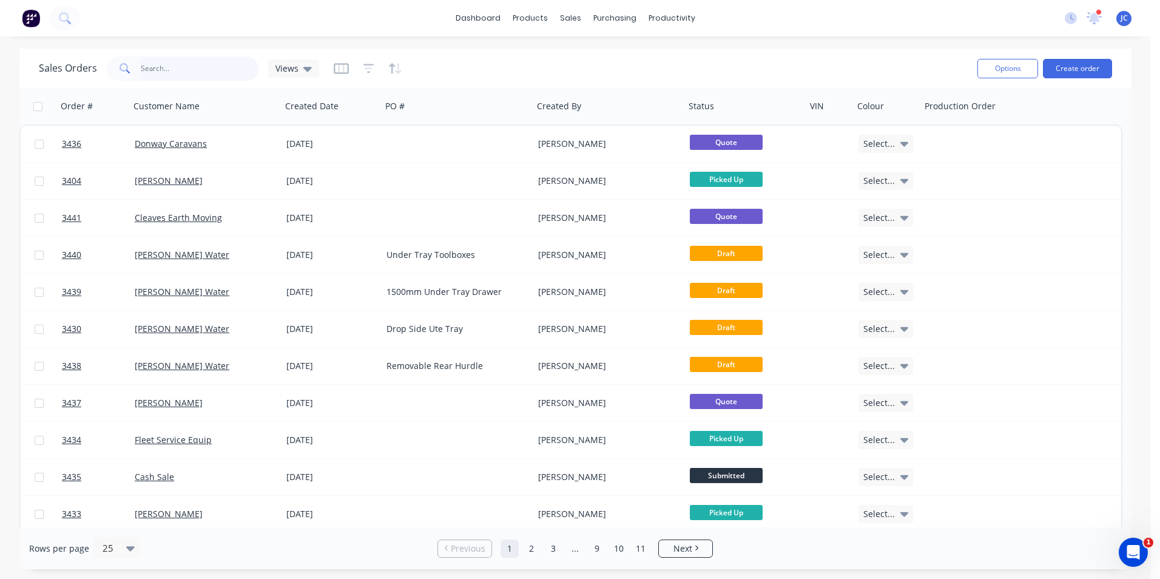
drag, startPoint x: 183, startPoint y: 77, endPoint x: 50, endPoint y: 87, distance: 132.6
click at [0, 104] on html "dashboard products sales purchasing productivity dashboard products Product Cat…" at bounding box center [580, 289] width 1160 height 579
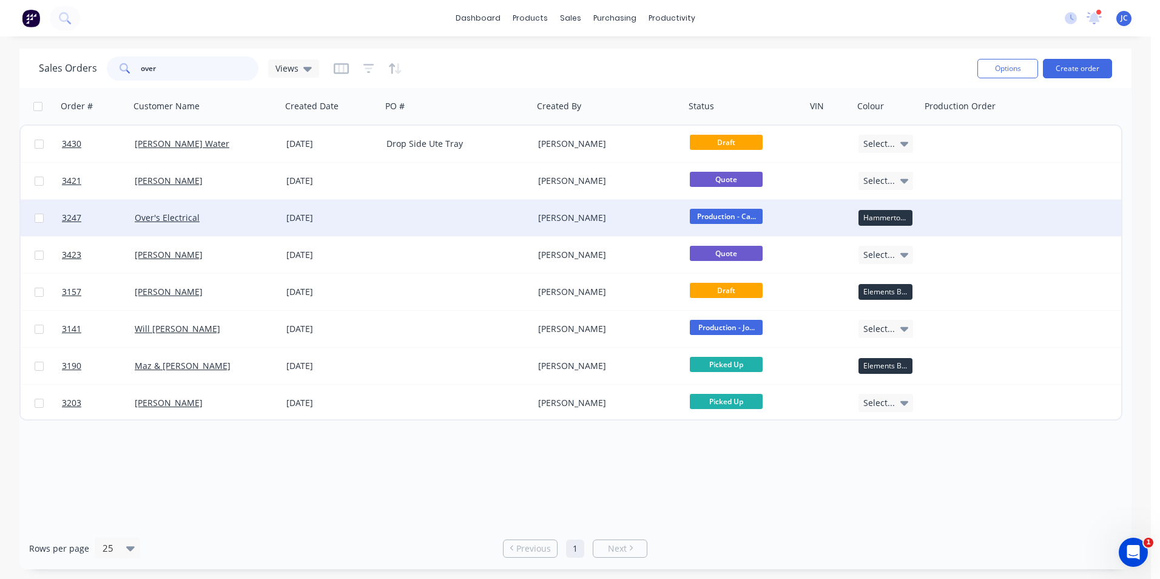
type input "over"
click at [189, 211] on div "Over's Electrical" at bounding box center [206, 218] width 152 height 36
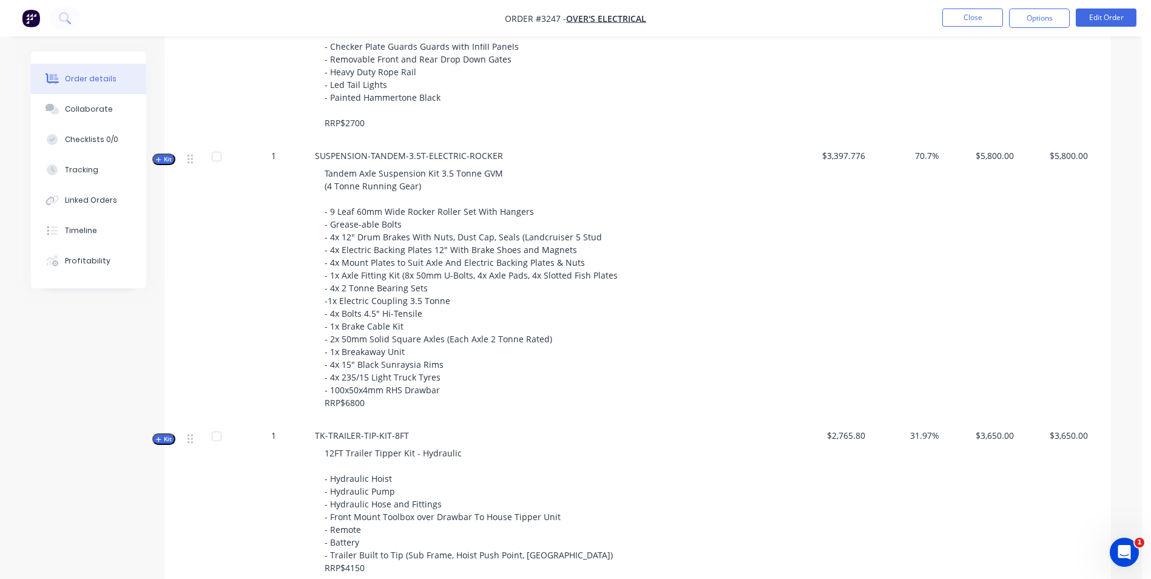
scroll to position [607, 0]
